Goal: Register for event/course

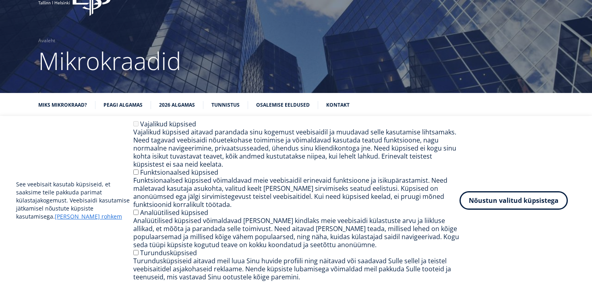
scroll to position [36, 0]
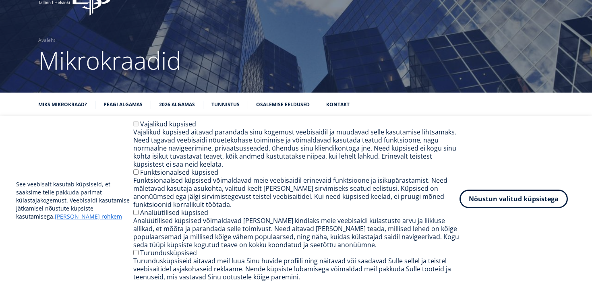
click at [504, 196] on button "Nõustun valitud küpsistega" at bounding box center [513, 199] width 108 height 19
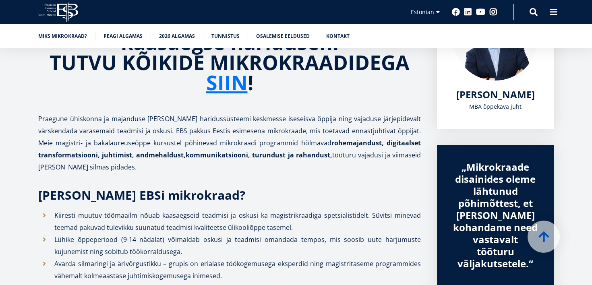
scroll to position [0, 0]
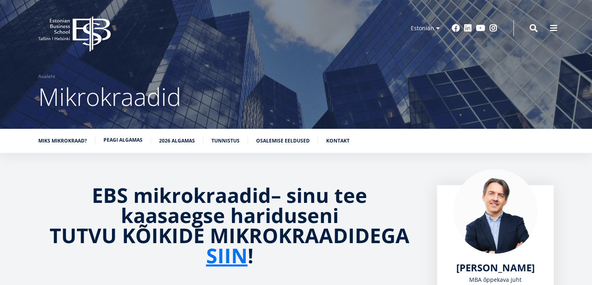
click at [126, 142] on link "Peagi algamas" at bounding box center [122, 140] width 39 height 8
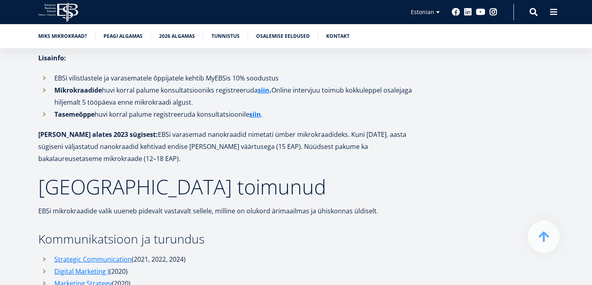
scroll to position [1490, 0]
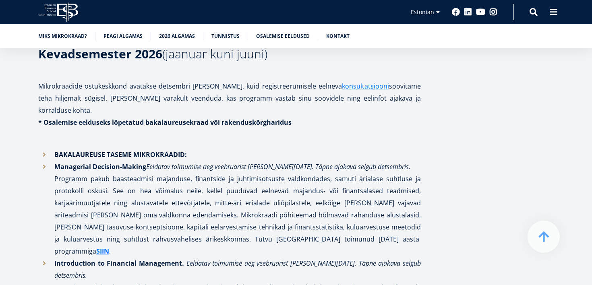
click at [52, 8] on icon at bounding box center [50, 8] width 11 height 2
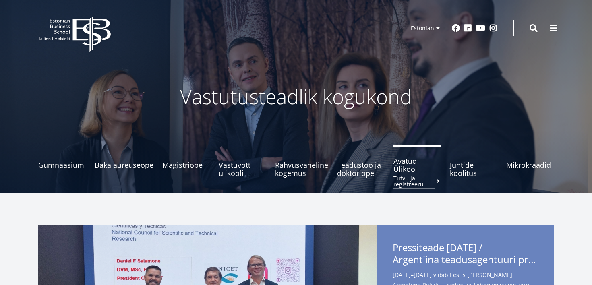
click at [405, 164] on span "Avatud Ülikool Tutvu ja registreeru" at bounding box center [417, 165] width 48 height 16
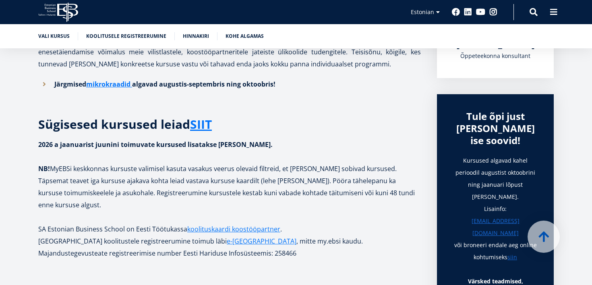
scroll to position [225, 0]
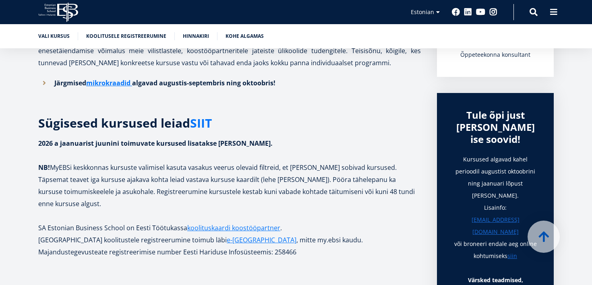
click at [200, 117] on link "SIIT" at bounding box center [201, 123] width 22 height 12
